Goal: Information Seeking & Learning: Learn about a topic

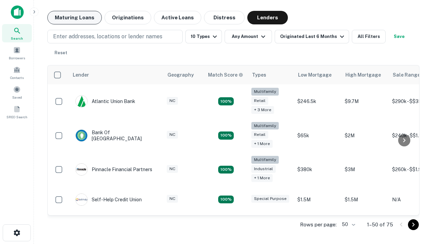
click at [74, 18] on button "Maturing Loans" at bounding box center [74, 18] width 54 height 14
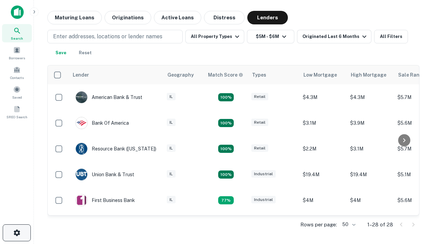
click at [17, 232] on icon "button" at bounding box center [17, 232] width 8 height 8
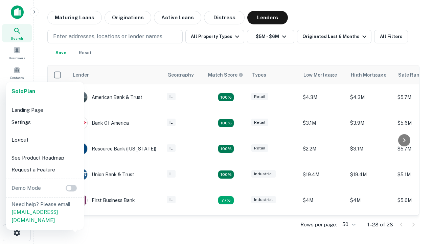
click at [45, 139] on li "Logout" at bounding box center [45, 140] width 72 height 12
